Goal: Information Seeking & Learning: Learn about a topic

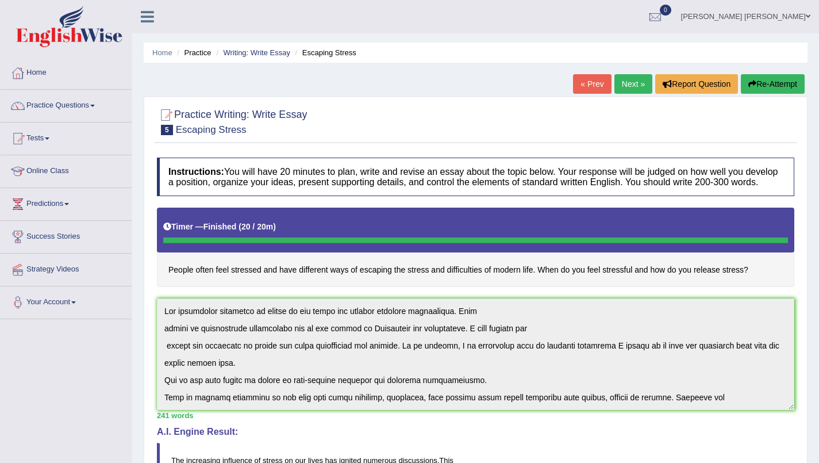
click at [315, 13] on div "Sarah Naz Ahmed Toggle navigation Username: SarahNaz Access Type: Online Subscr…" at bounding box center [475, 16] width 687 height 33
click at [40, 75] on link "Home" at bounding box center [66, 71] width 131 height 29
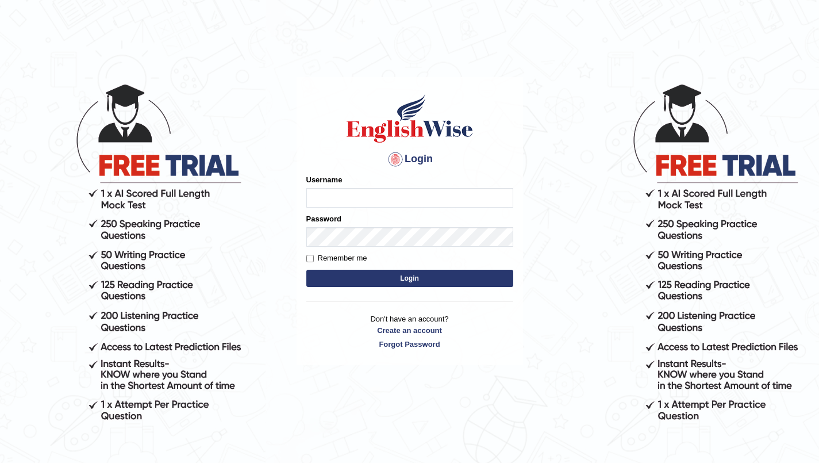
type input "SarahNaz"
click at [345, 276] on button "Login" at bounding box center [409, 277] width 207 height 17
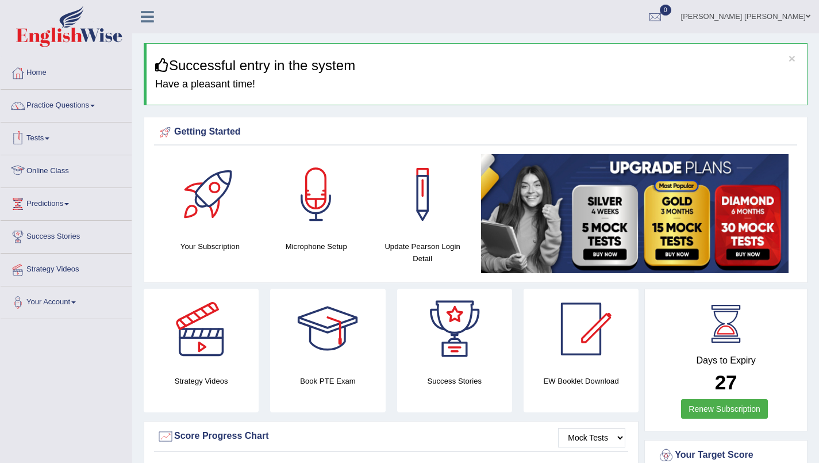
click at [47, 167] on link "Online Class" at bounding box center [66, 169] width 131 height 29
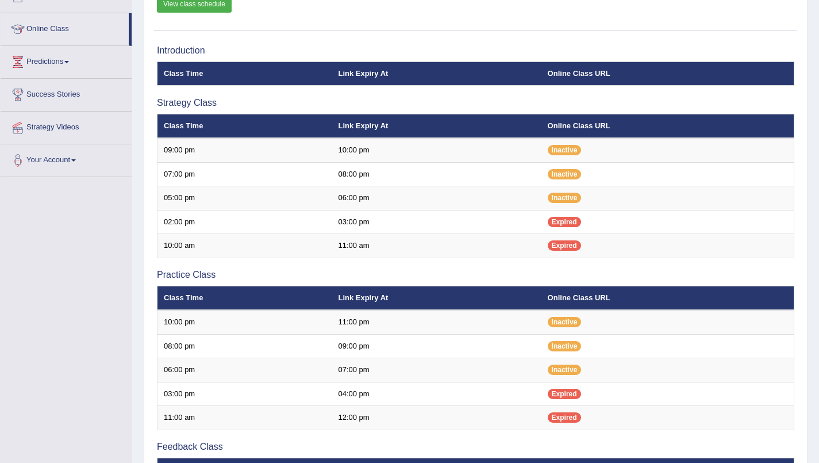
scroll to position [145, 0]
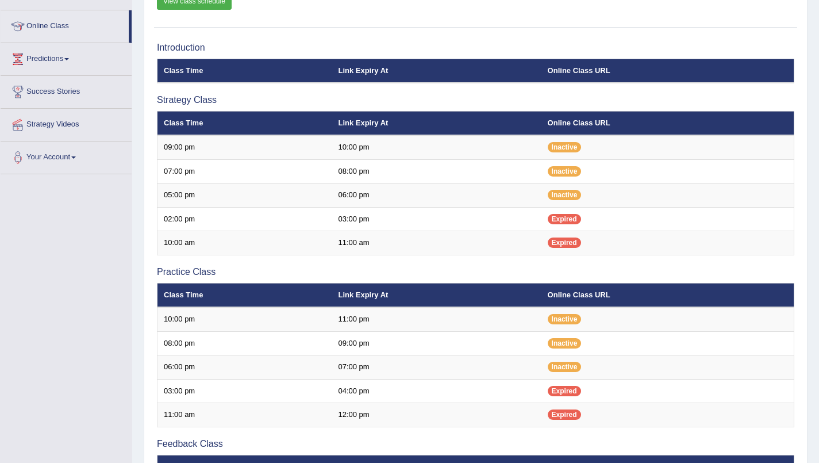
click at [566, 197] on span "Inactive" at bounding box center [565, 195] width 34 height 10
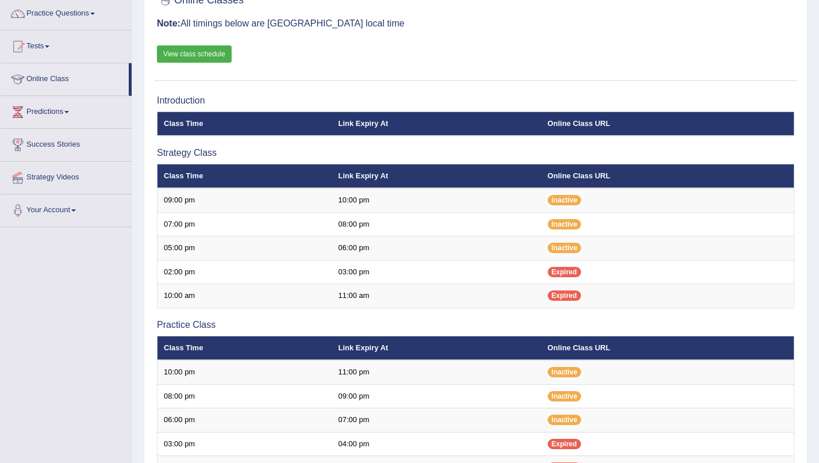
scroll to position [94, 0]
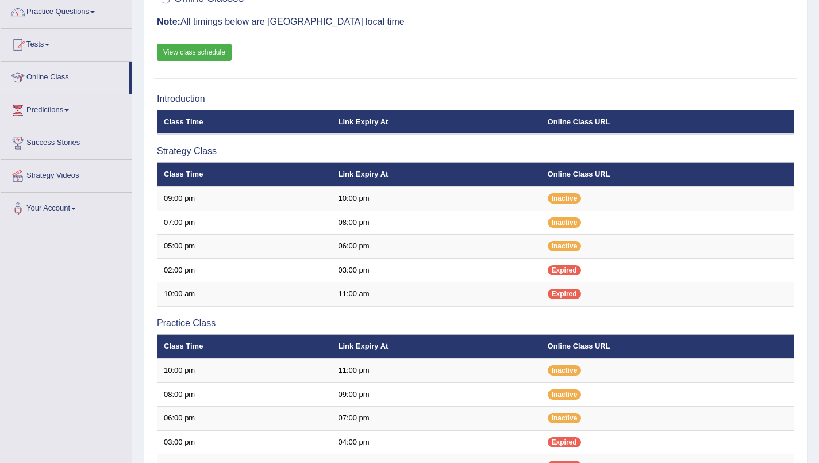
click at [194, 52] on link "View class schedule" at bounding box center [194, 52] width 75 height 17
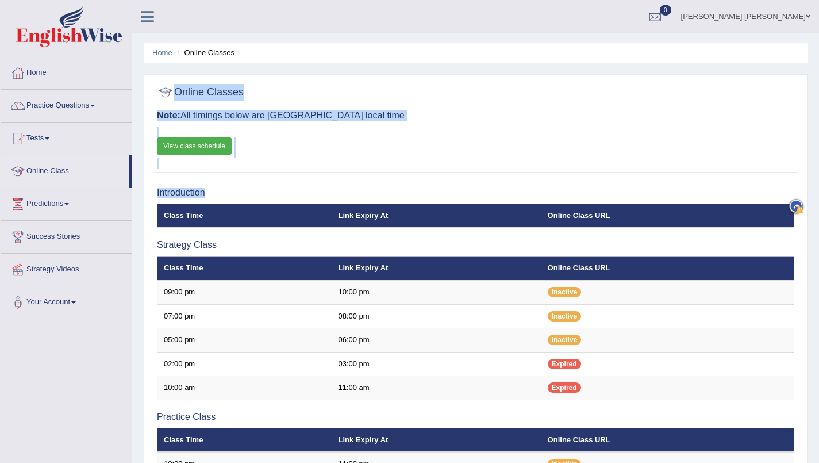
drag, startPoint x: 0, startPoint y: 0, endPoint x: 496, endPoint y: -75, distance: 501.6
click at [496, 0] on html "Toggle navigation Home Practice Questions Speaking Practice Read Aloud Repeat S…" at bounding box center [409, 231] width 819 height 463
click at [422, 102] on div at bounding box center [475, 93] width 637 height 24
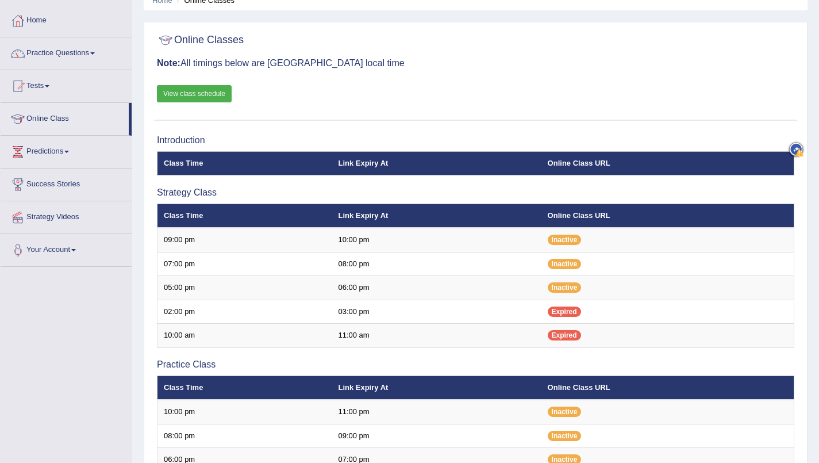
scroll to position [58, 0]
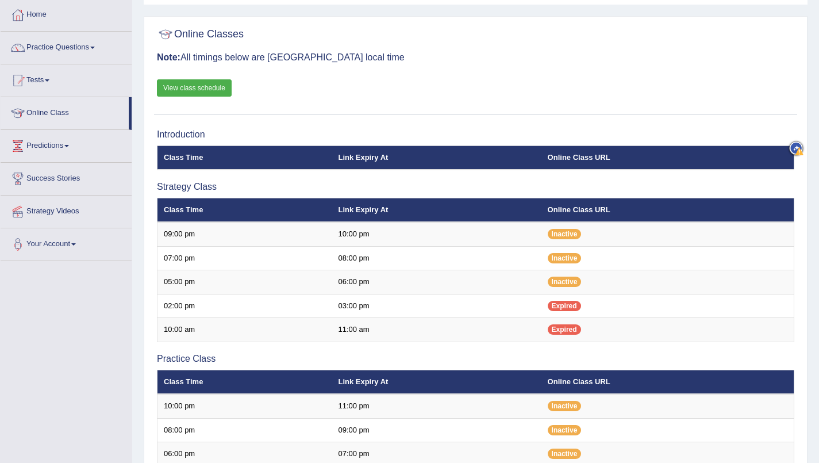
click at [571, 284] on span "Inactive" at bounding box center [565, 281] width 34 height 10
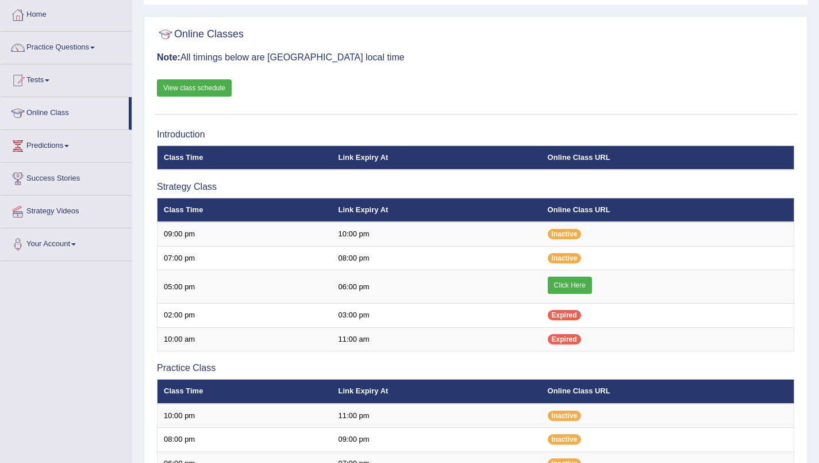
scroll to position [60, 0]
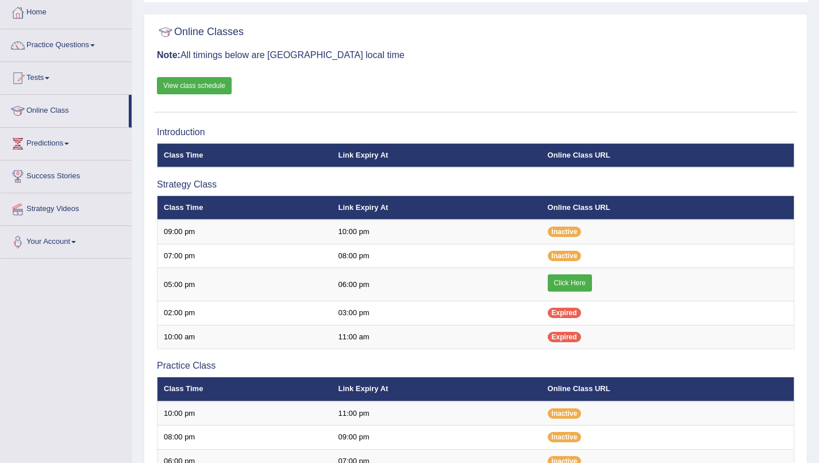
click at [590, 285] on link "Click Here" at bounding box center [570, 282] width 44 height 17
